Goal: Information Seeking & Learning: Check status

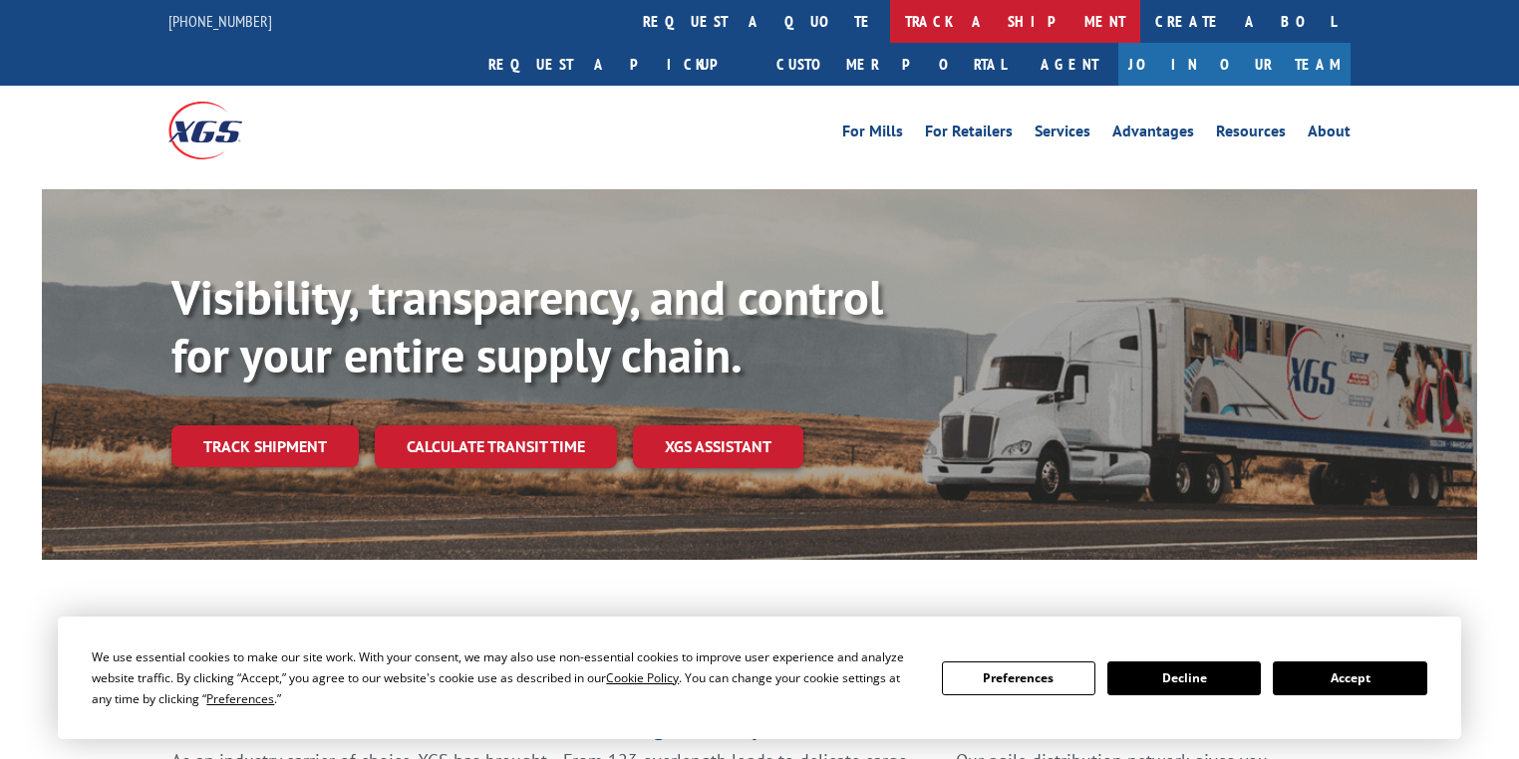
click at [890, 32] on link "track a shipment" at bounding box center [1015, 21] width 250 height 43
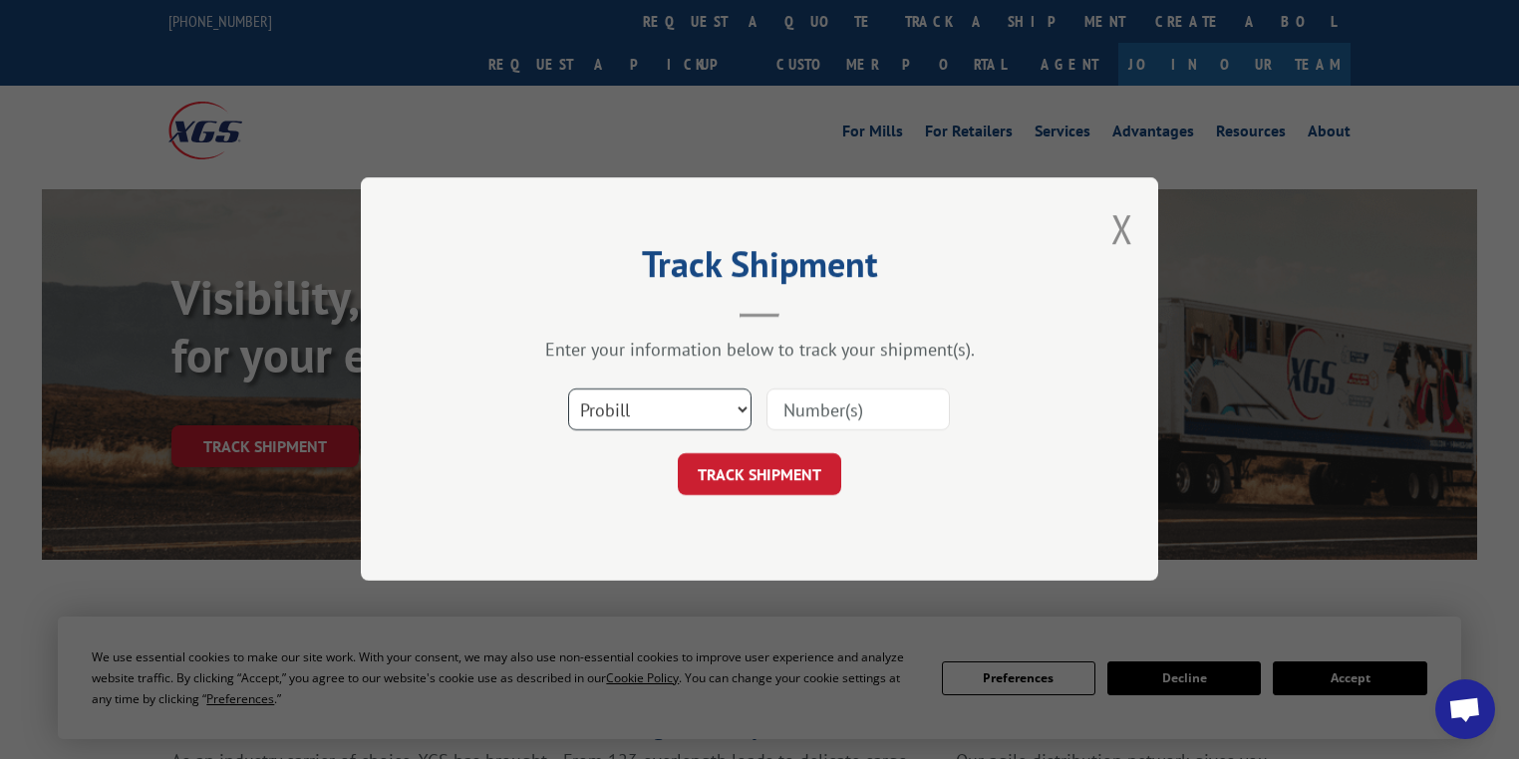
click at [627, 418] on select "Select category... Probill BOL PO" at bounding box center [659, 411] width 183 height 42
select select "po"
click at [568, 390] on select "Select category... Probill BOL PO" at bounding box center [659, 411] width 183 height 42
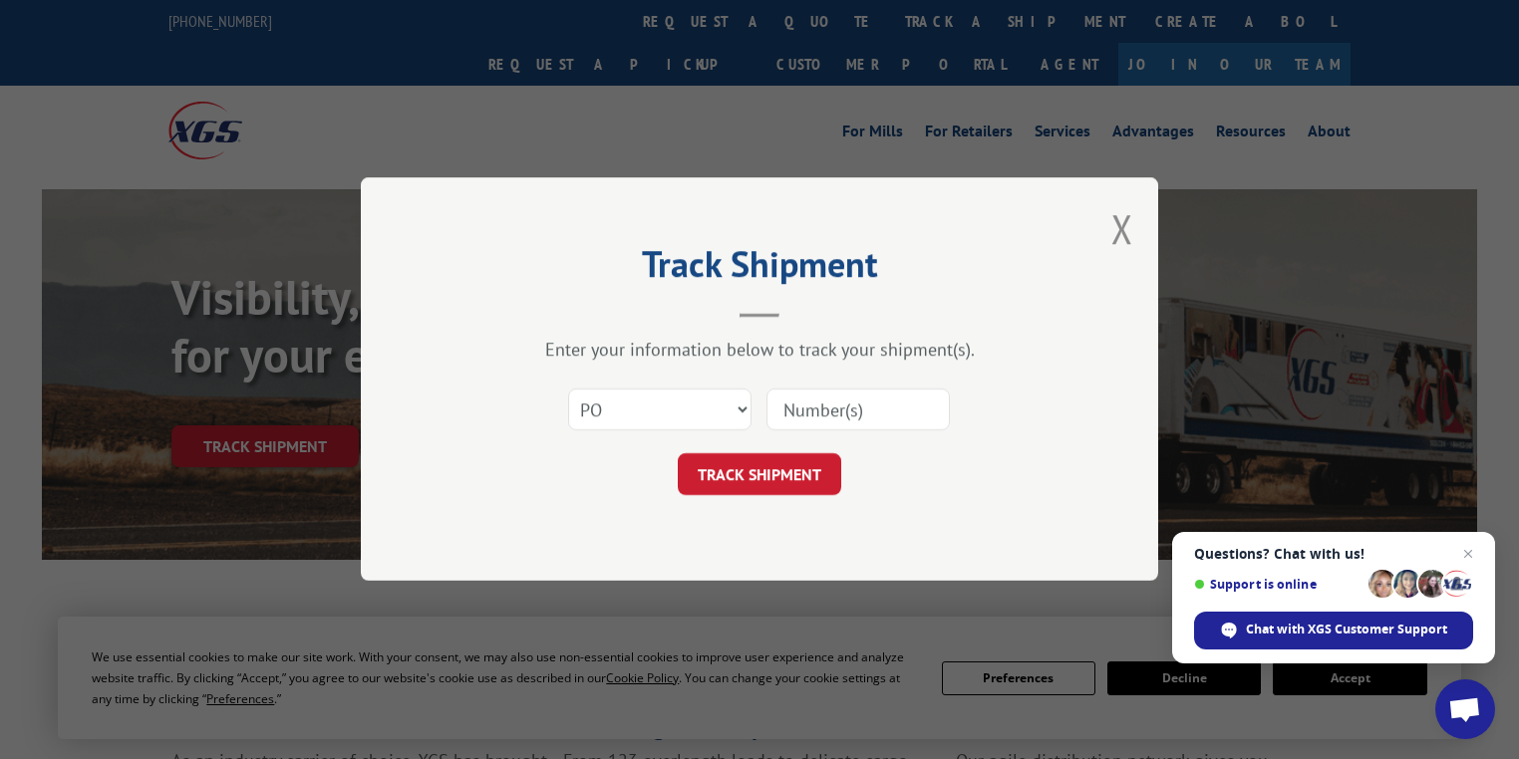
click at [833, 403] on input at bounding box center [857, 411] width 183 height 42
paste input "63535496"
type input "63535496"
click at [769, 475] on button "TRACK SHIPMENT" at bounding box center [759, 475] width 163 height 42
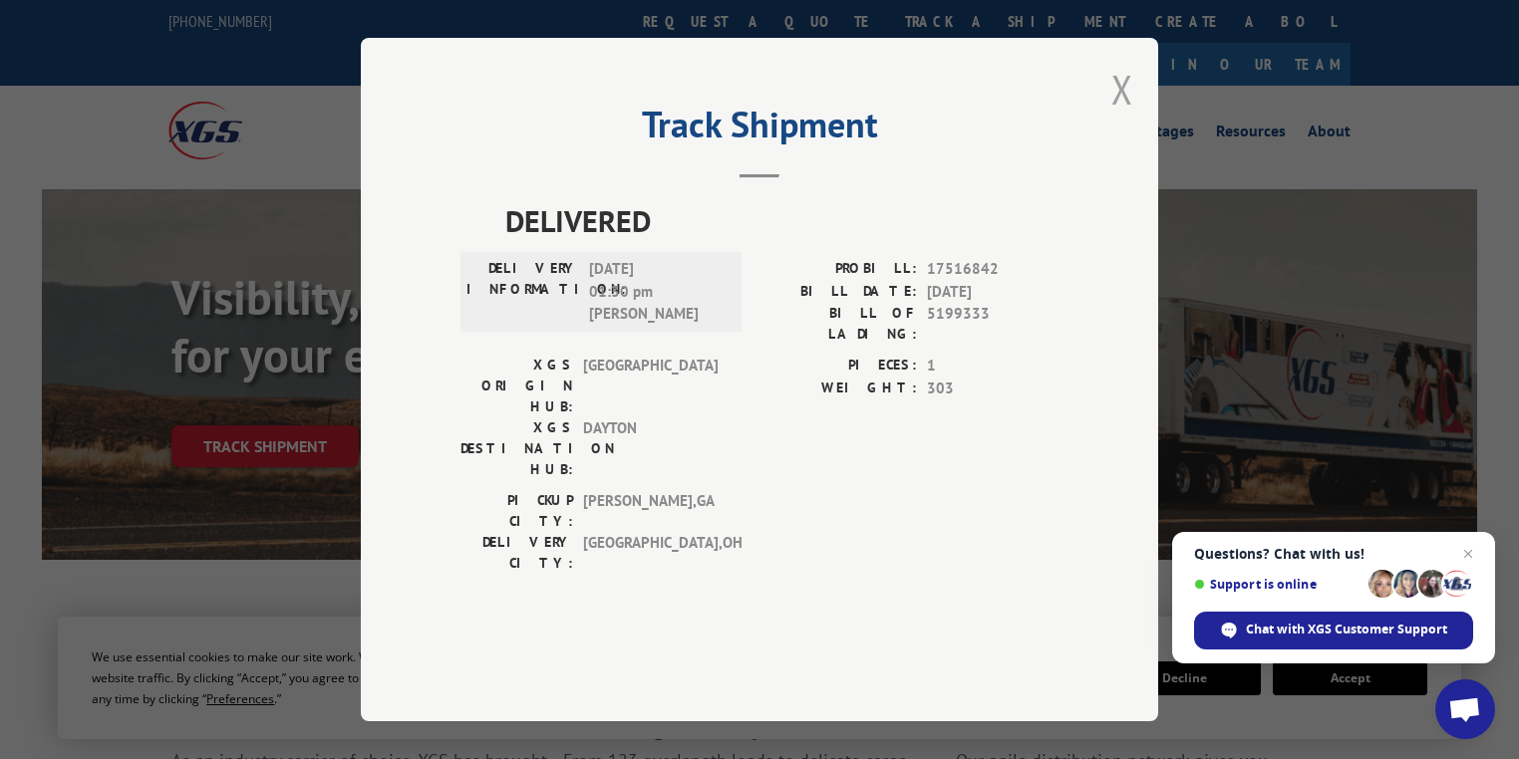
click at [1119, 116] on button "Close modal" at bounding box center [1122, 89] width 22 height 53
